Goal: Task Accomplishment & Management: Use online tool/utility

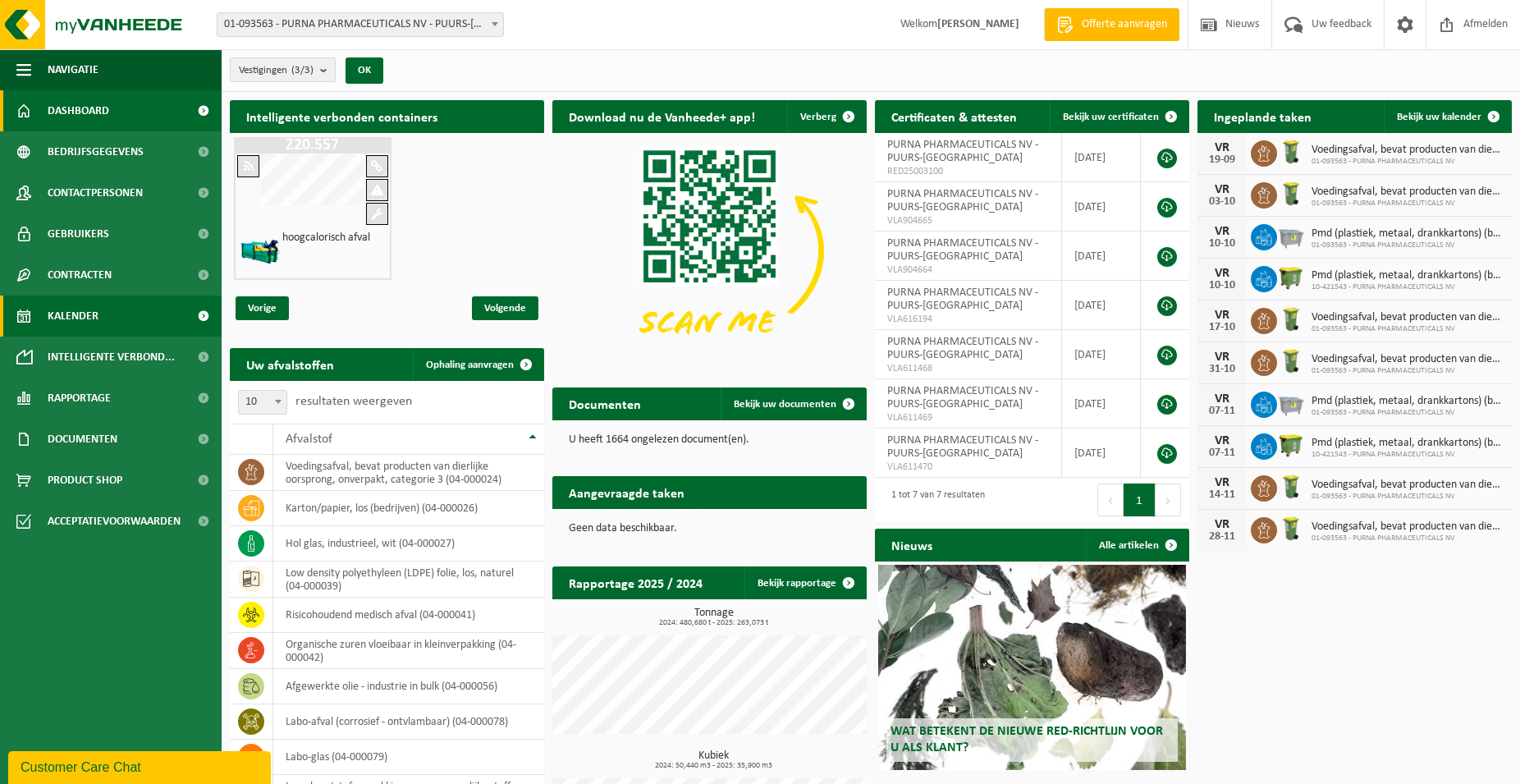
click at [83, 315] on span "Kalender" at bounding box center [72, 316] width 51 height 41
click at [73, 312] on span "Kalender" at bounding box center [72, 316] width 51 height 41
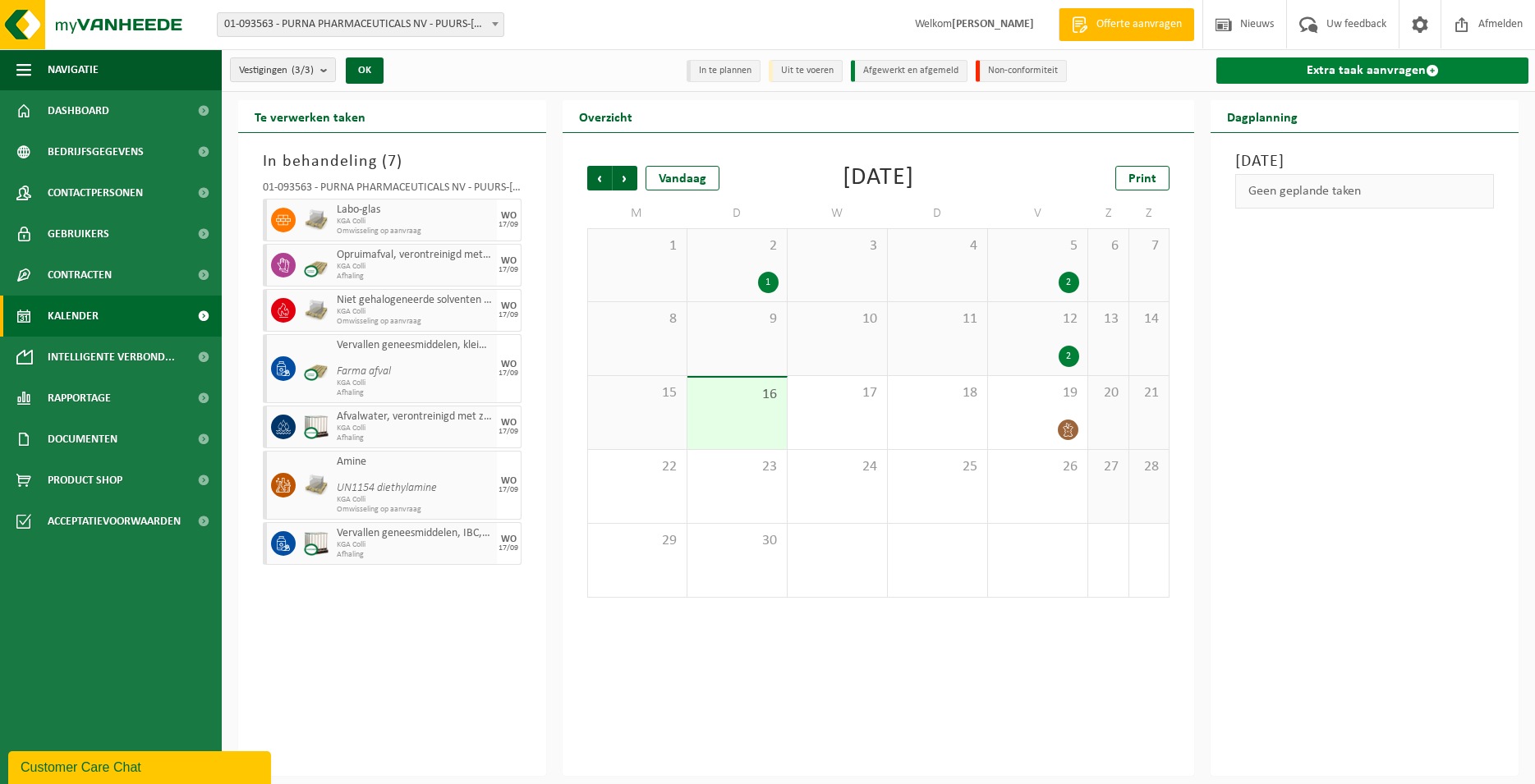
click at [1338, 68] on link "Extra taak aanvragen" at bounding box center [1371, 70] width 312 height 26
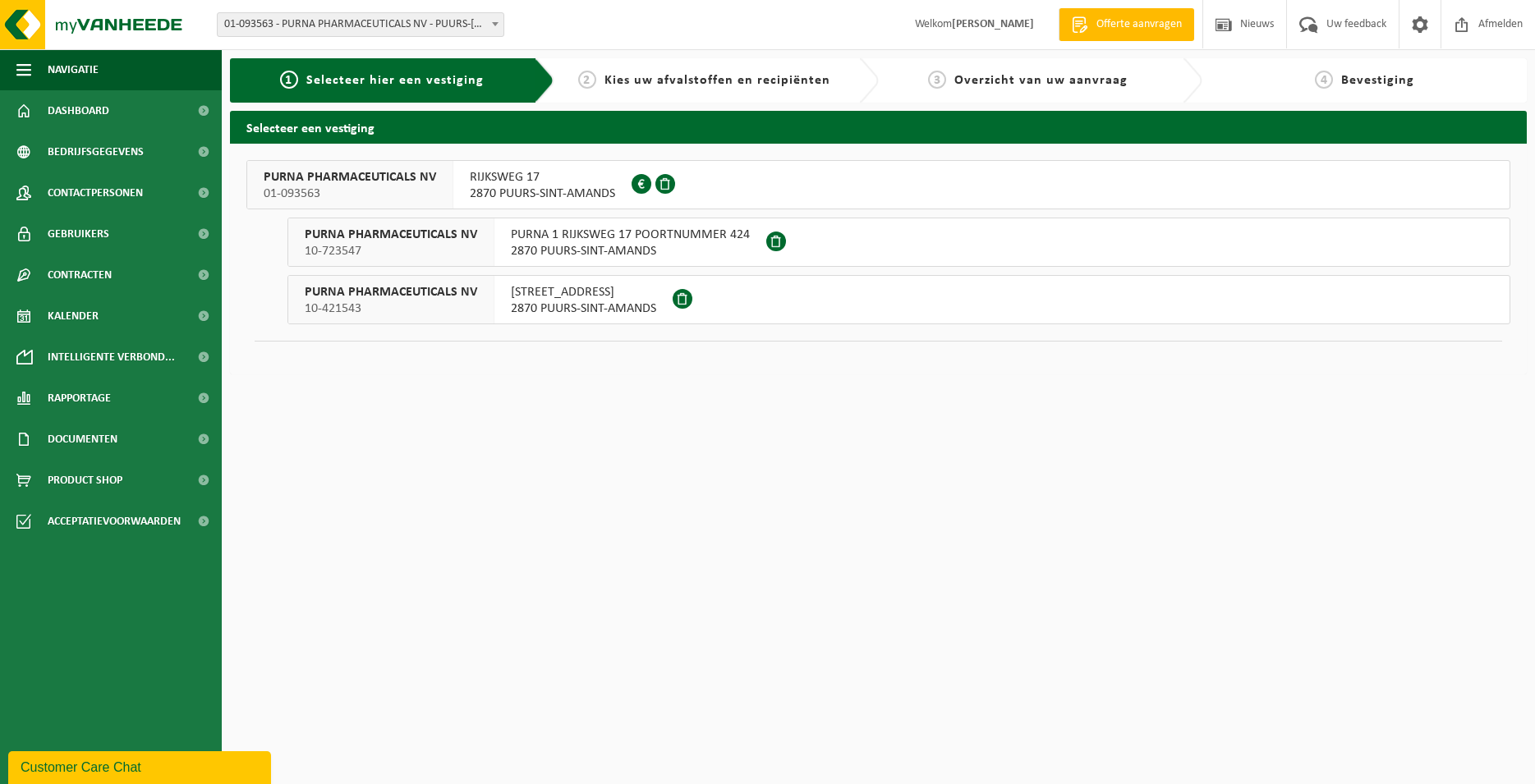
click at [415, 184] on span "PURNA PHARMACEUTICALS NV" at bounding box center [350, 177] width 173 height 16
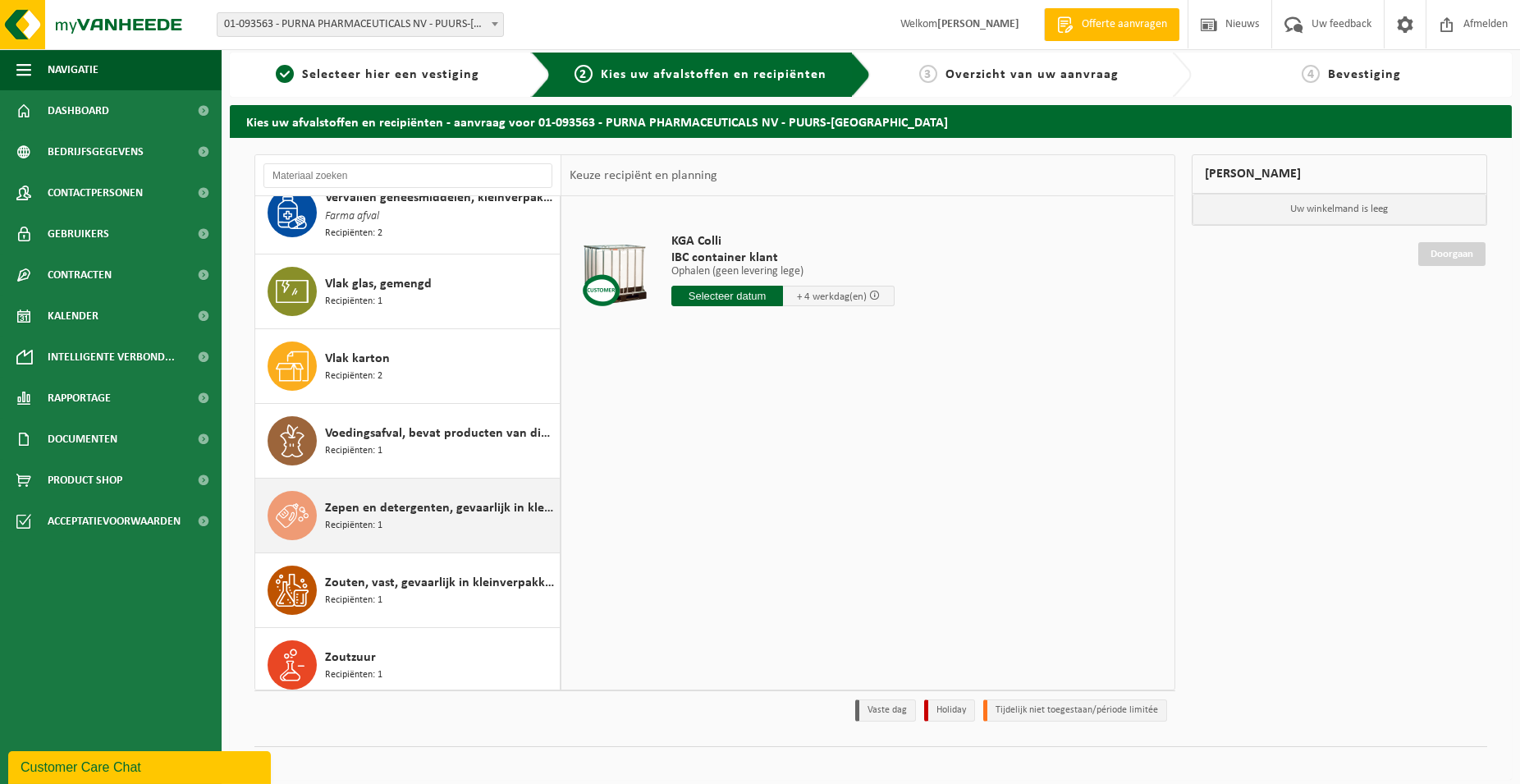
scroll to position [10, 0]
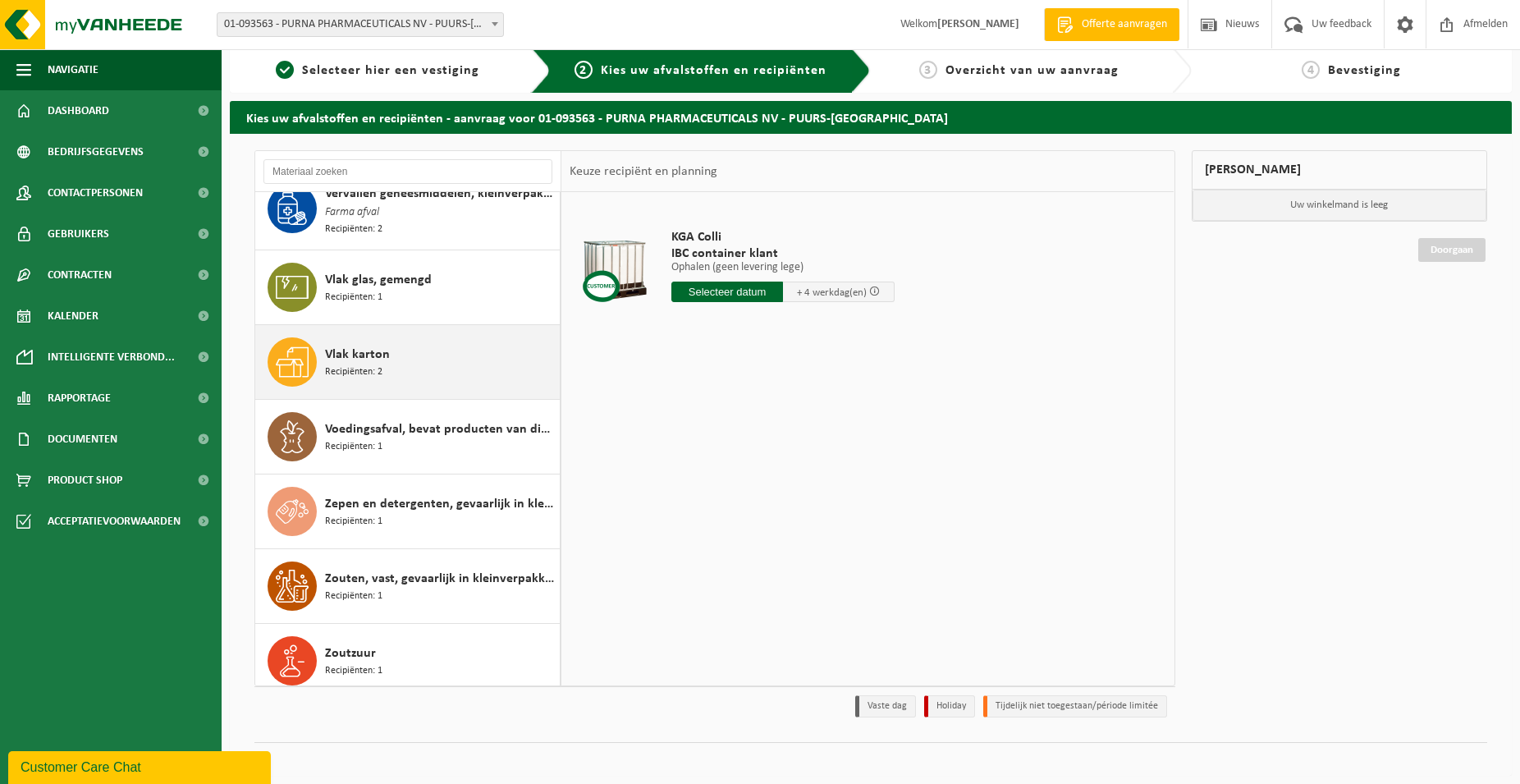
click at [388, 358] on div "Vlak karton Recipiënten: 2" at bounding box center [441, 361] width 231 height 49
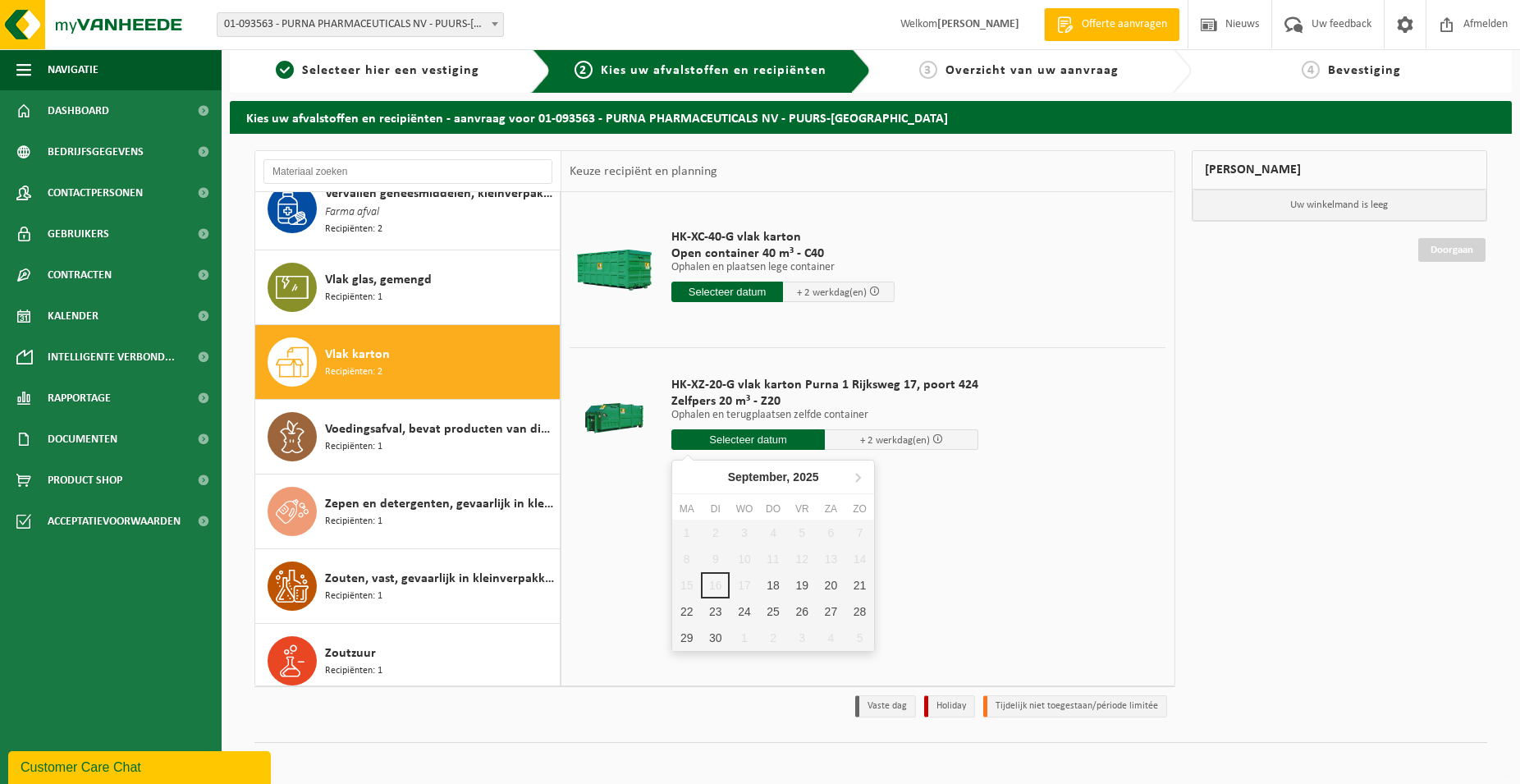
click at [756, 443] on input "text" at bounding box center [748, 439] width 154 height 21
click at [770, 589] on div "18" at bounding box center [773, 585] width 29 height 26
type input "Van 2025-09-18"
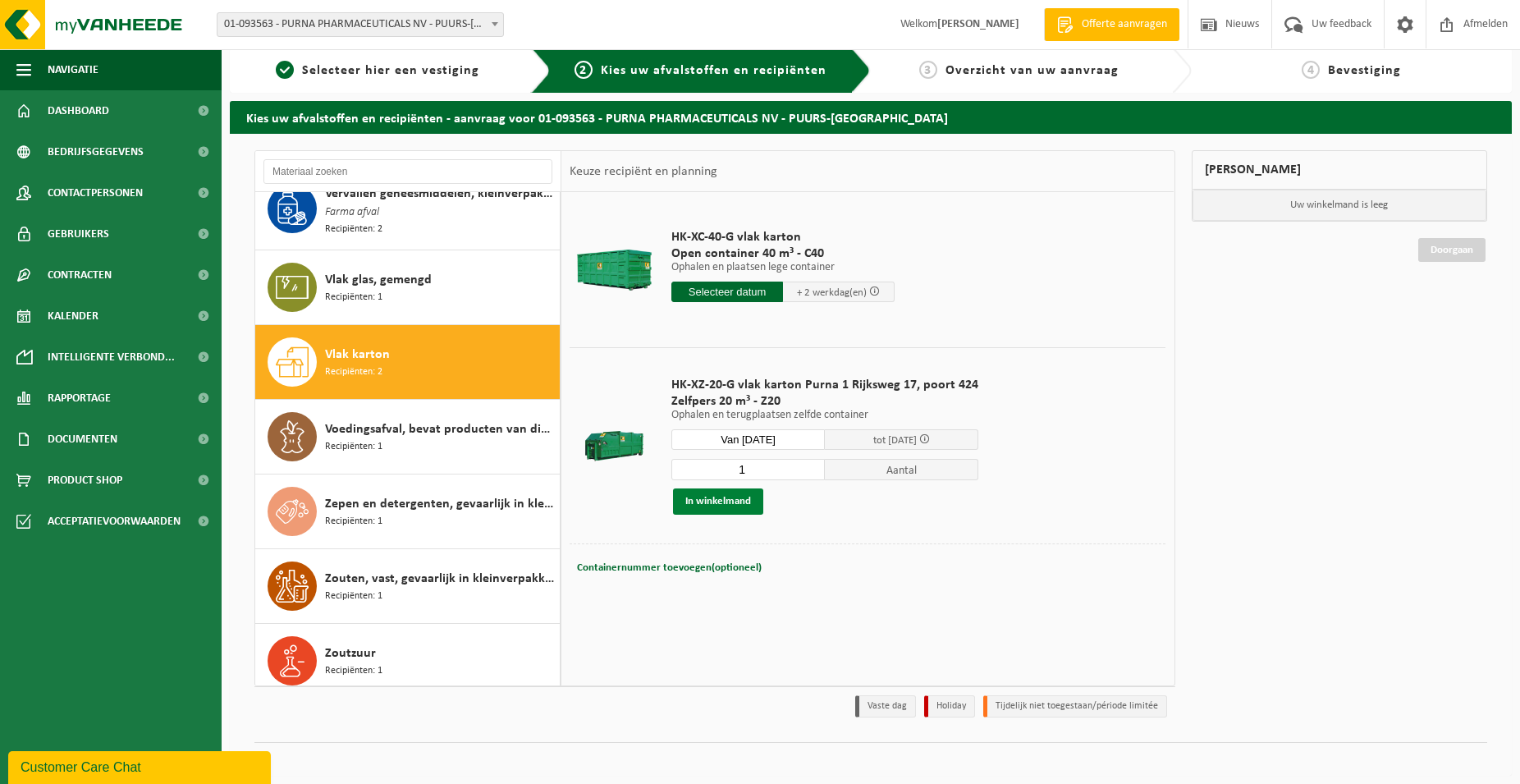
click at [726, 504] on button "In winkelmand" at bounding box center [718, 501] width 90 height 26
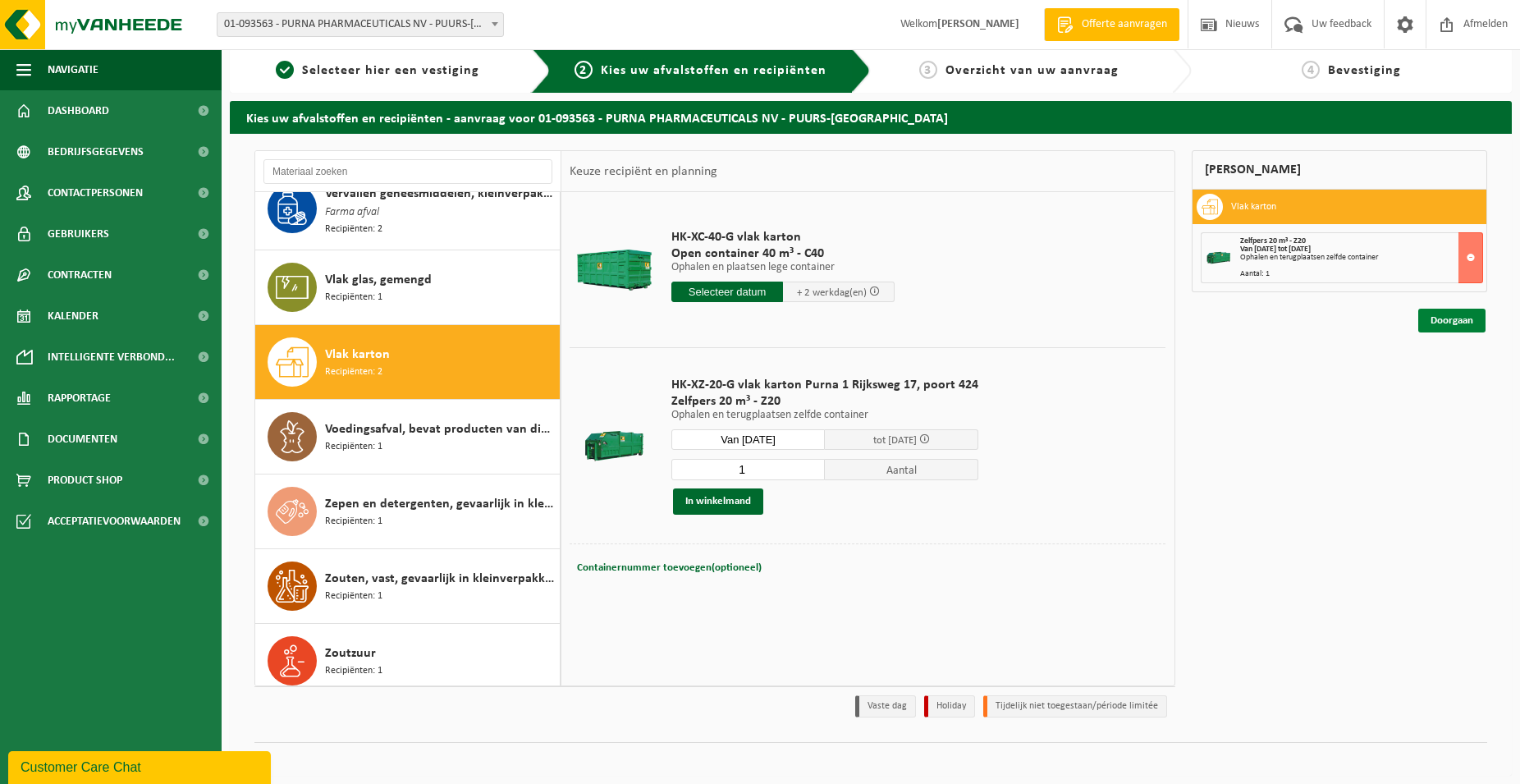
click at [1450, 315] on link "Doorgaan" at bounding box center [1451, 320] width 67 height 24
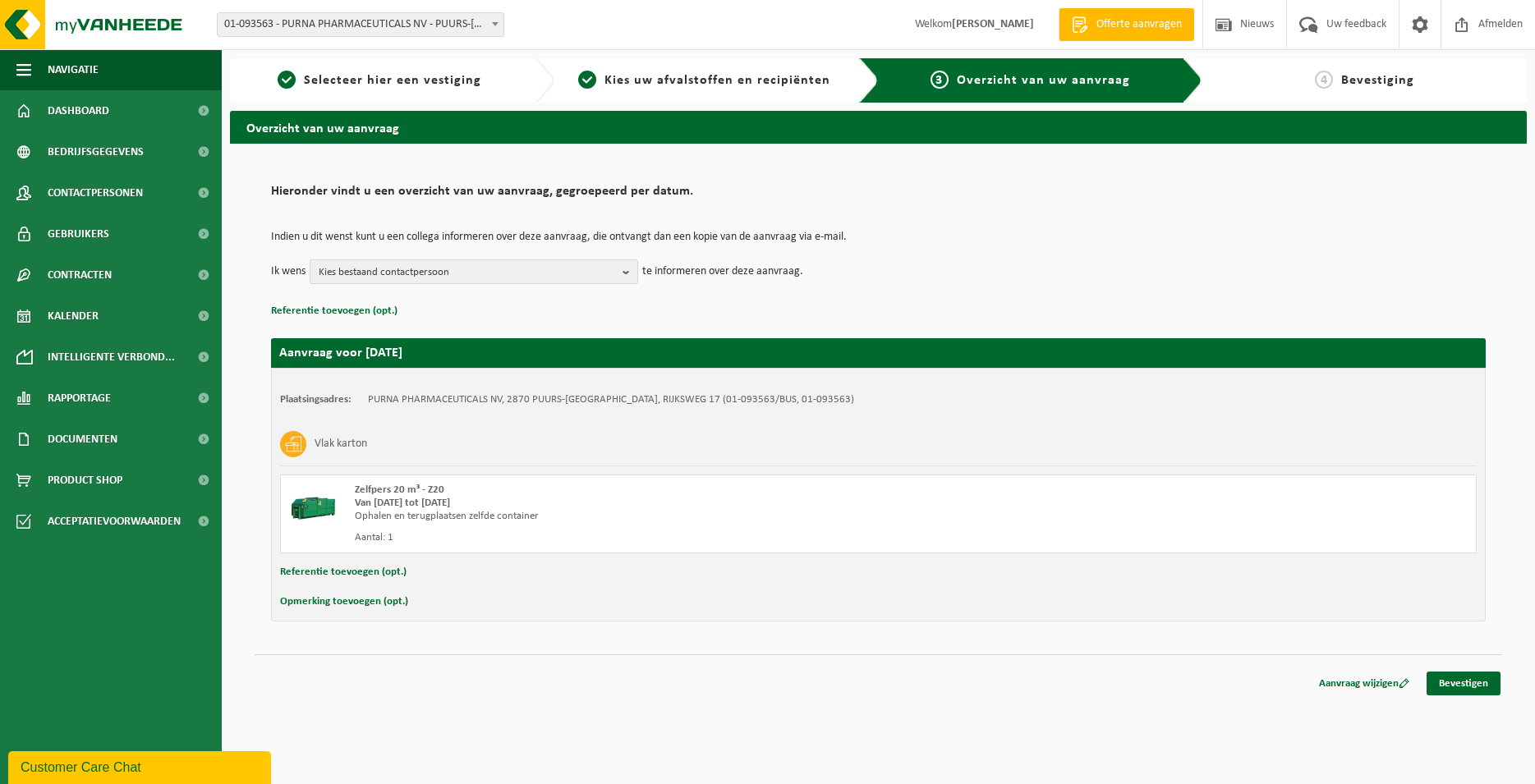
drag, startPoint x: 420, startPoint y: 269, endPoint x: 408, endPoint y: 288, distance: 22.5
click at [419, 268] on span "Kies bestaand contactpersoon" at bounding box center [467, 273] width 297 height 25
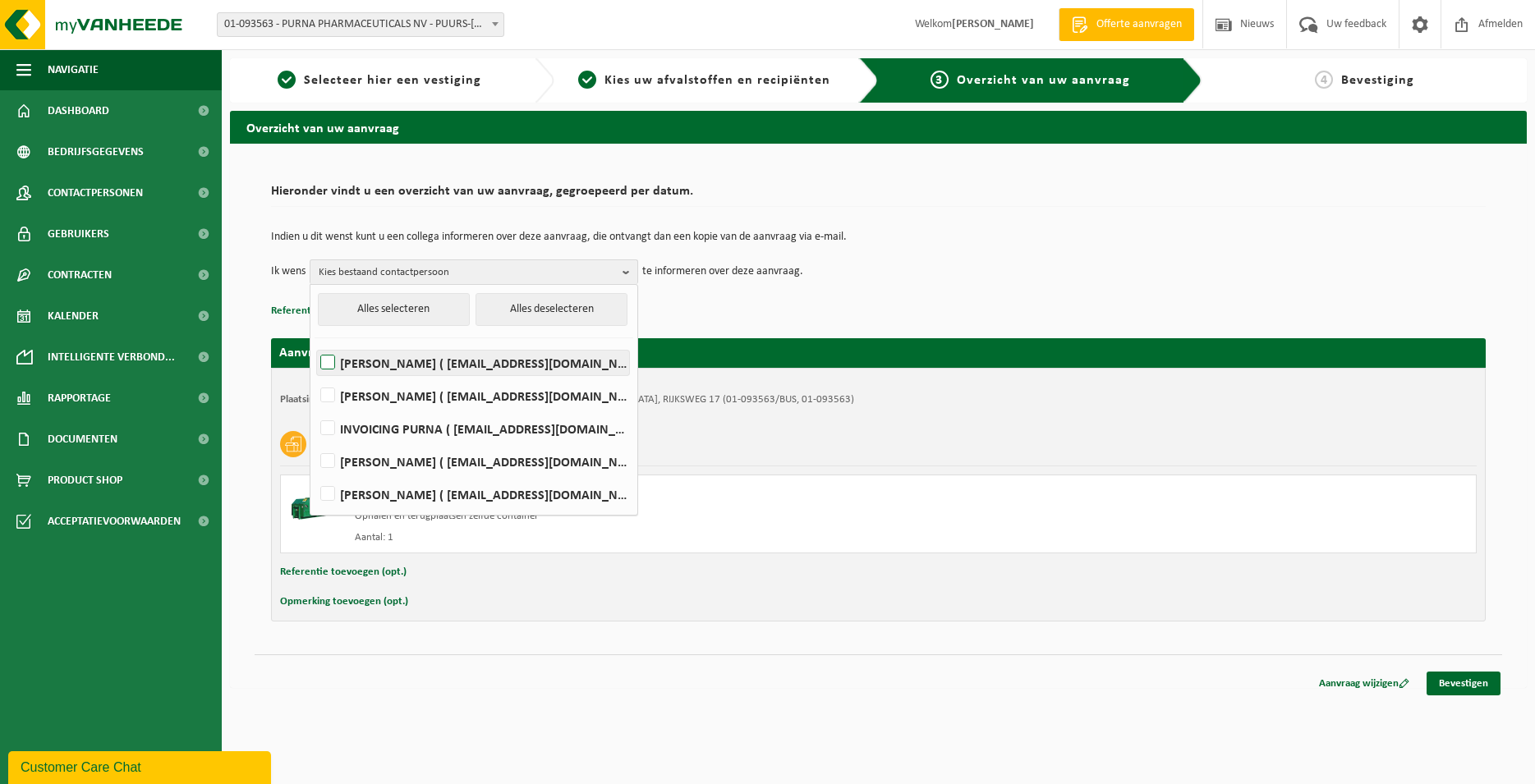
click at [370, 360] on label "Bruno Boerjan ( bbj@purna.be )" at bounding box center [472, 363] width 312 height 25
click at [315, 342] on input "Bruno Boerjan ( bbj@purna.be )" at bounding box center [314, 341] width 1 height 1
checkbox input "true"
click at [365, 389] on label "GUNTER DE HELT ( gdh@purna.be )" at bounding box center [472, 396] width 312 height 25
click at [315, 375] on input "GUNTER DE HELT ( gdh@purna.be )" at bounding box center [314, 375] width 1 height 1
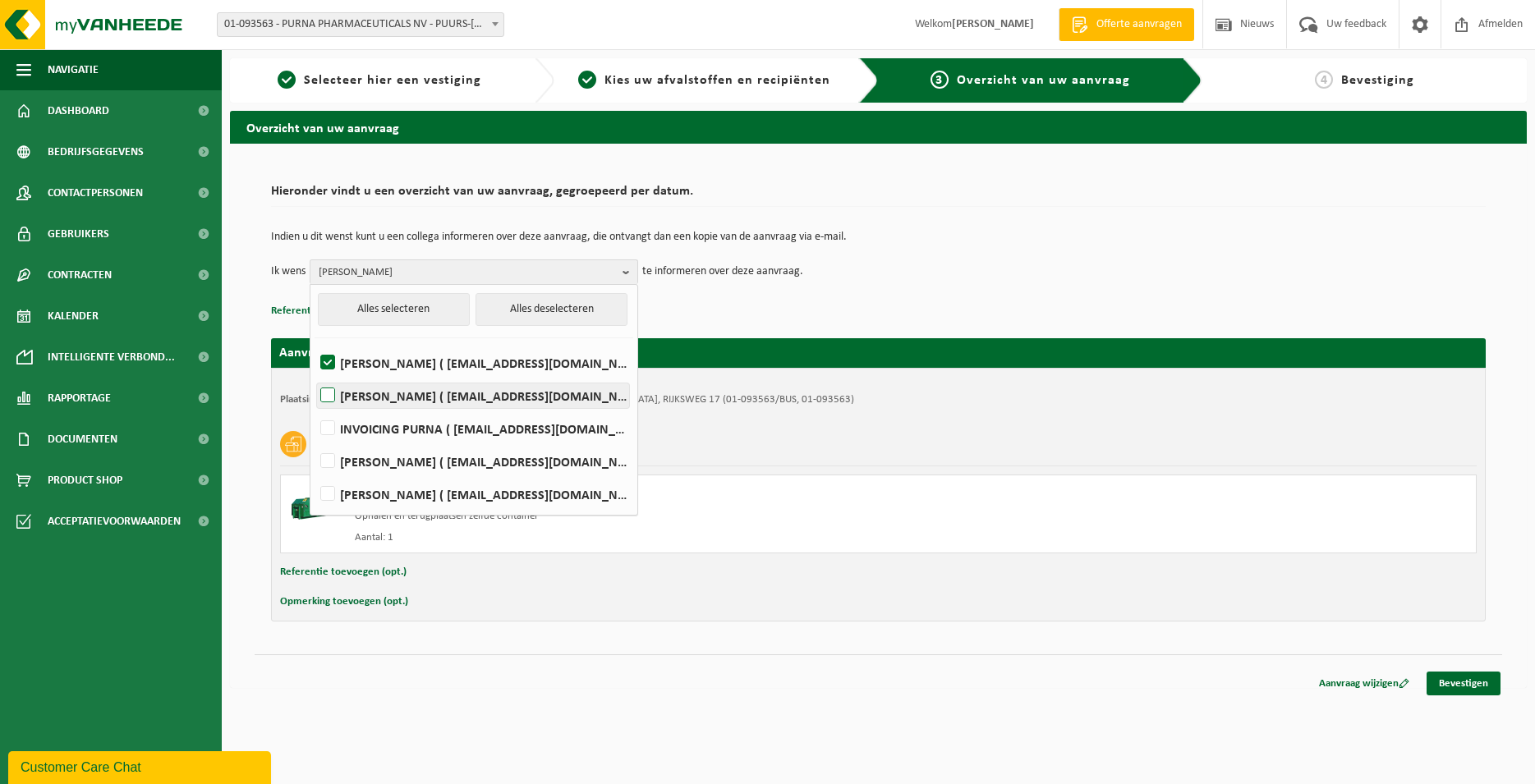
checkbox input "true"
click at [1451, 682] on link "Bevestigen" at bounding box center [1463, 683] width 74 height 24
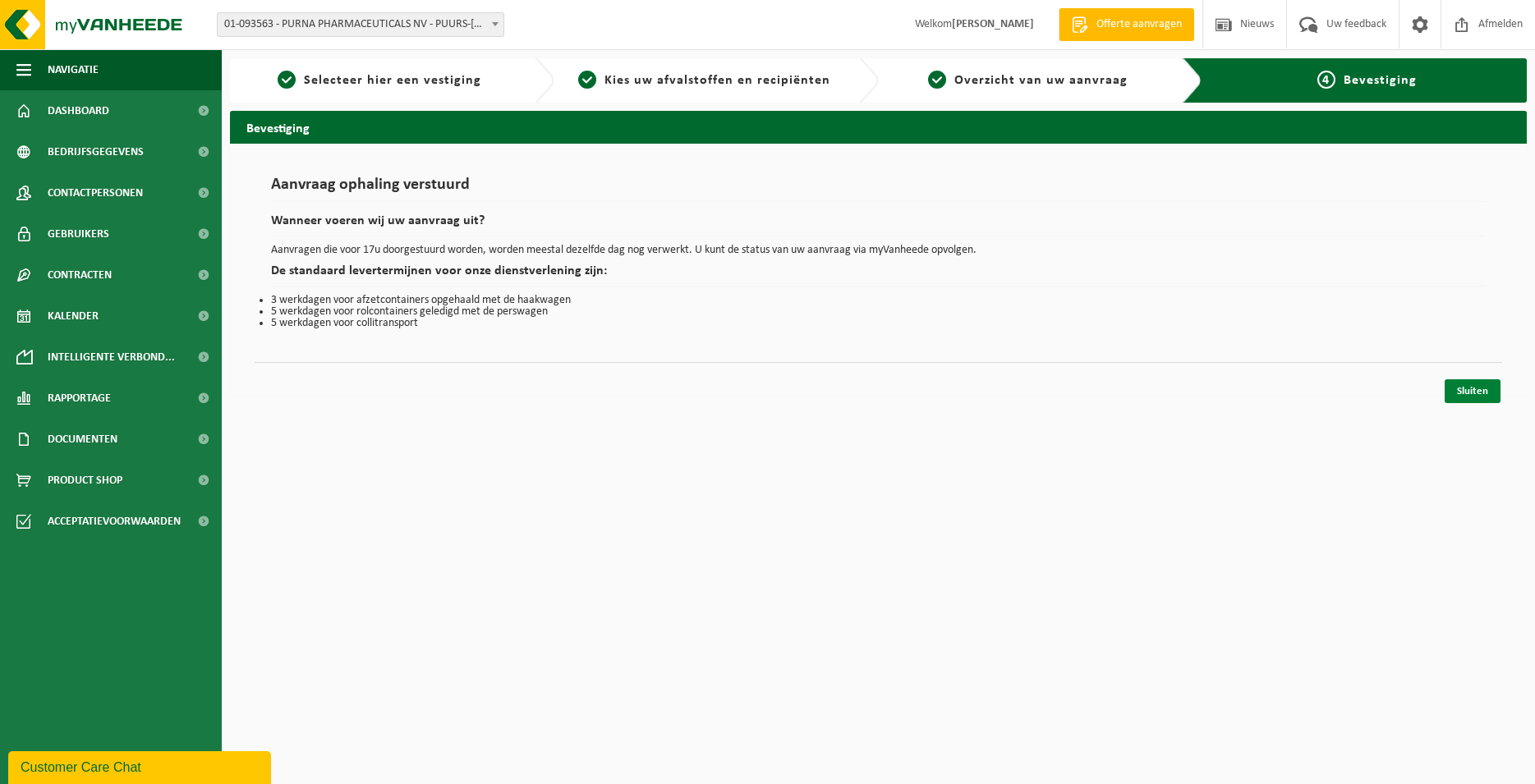
click at [1476, 392] on link "Sluiten" at bounding box center [1472, 391] width 55 height 24
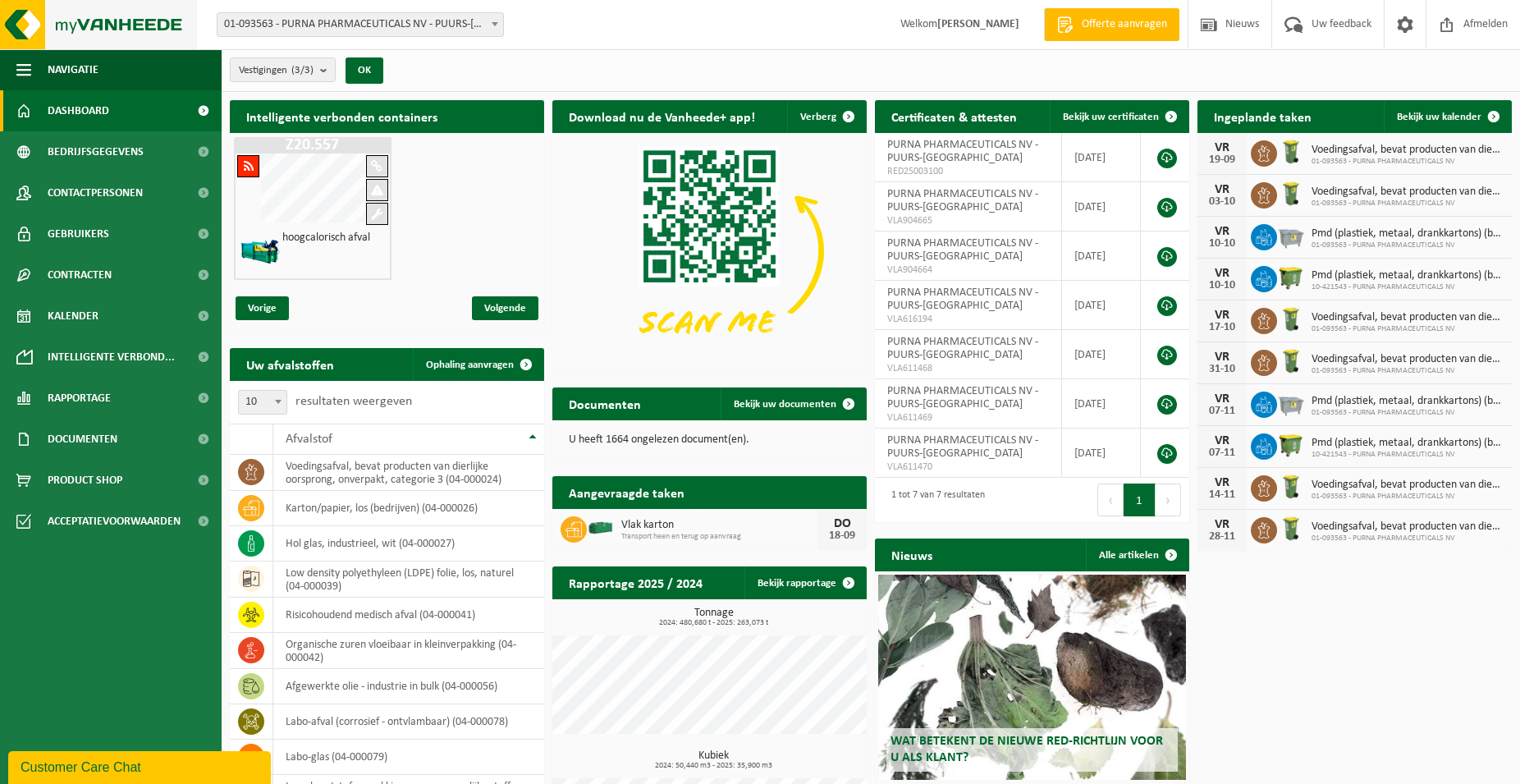
click at [73, 21] on img at bounding box center [98, 24] width 197 height 49
